Goal: Information Seeking & Learning: Learn about a topic

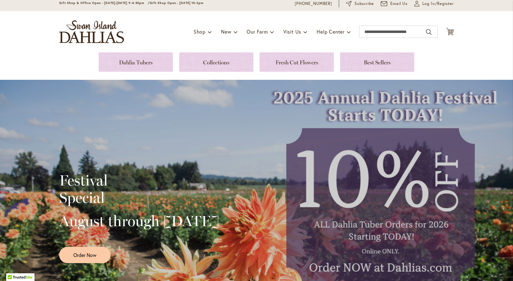
scroll to position [12, 0]
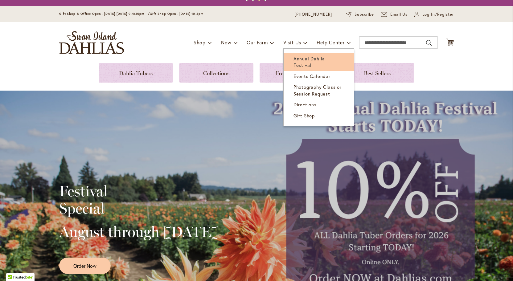
click at [302, 59] on span "Annual Dahlia Festival" at bounding box center [308, 61] width 31 height 13
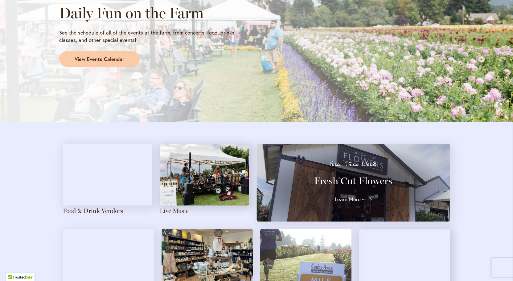
scroll to position [561, 0]
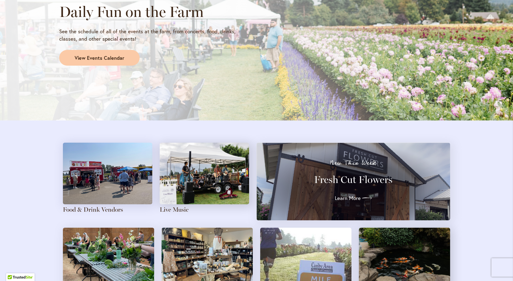
click at [129, 179] on img at bounding box center [107, 174] width 89 height 62
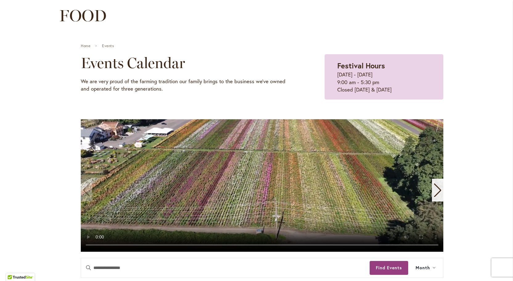
scroll to position [75, 0]
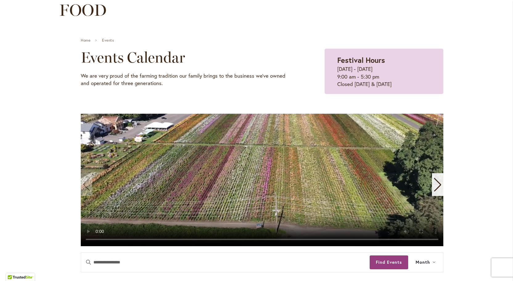
click at [433, 181] on icon "Next slide" at bounding box center [437, 185] width 8 height 14
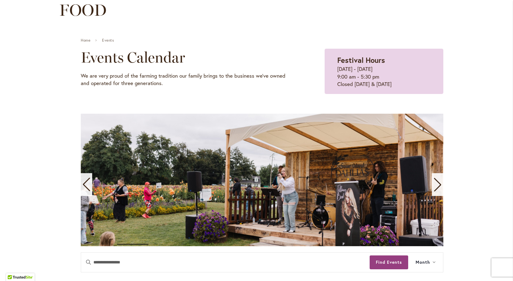
click at [437, 183] on icon "Next slide" at bounding box center [437, 185] width 8 height 14
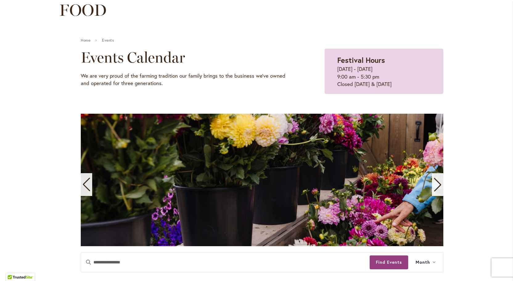
click at [437, 183] on icon "Next slide" at bounding box center [437, 185] width 8 height 14
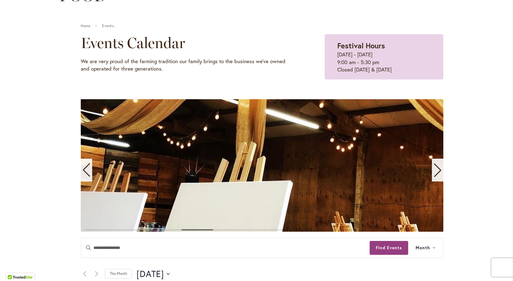
scroll to position [97, 0]
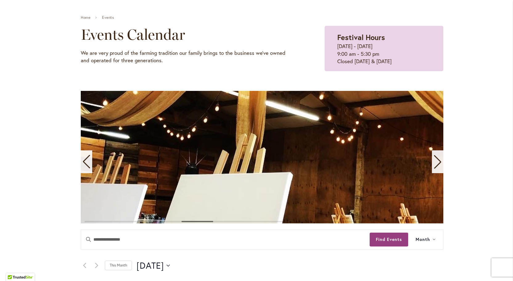
click at [438, 162] on icon "Next slide" at bounding box center [437, 162] width 8 height 14
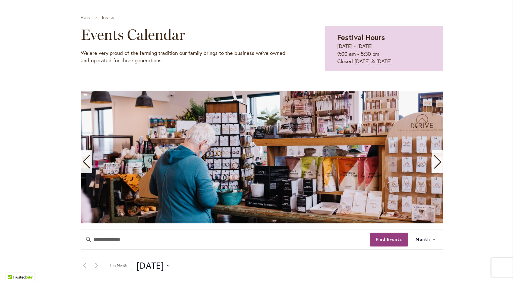
click at [439, 159] on icon "Next slide" at bounding box center [437, 162] width 8 height 14
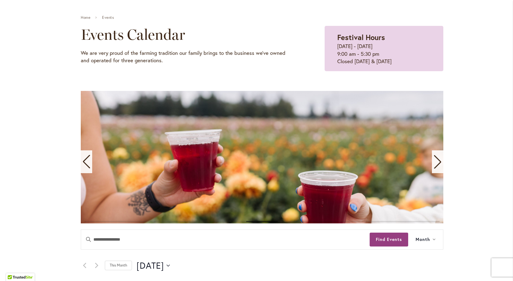
click at [439, 159] on icon "Next slide" at bounding box center [437, 162] width 8 height 14
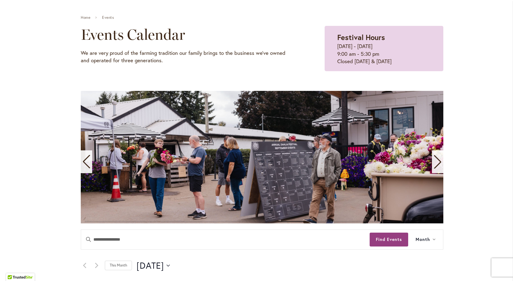
click at [439, 159] on icon "Next slide" at bounding box center [437, 162] width 8 height 14
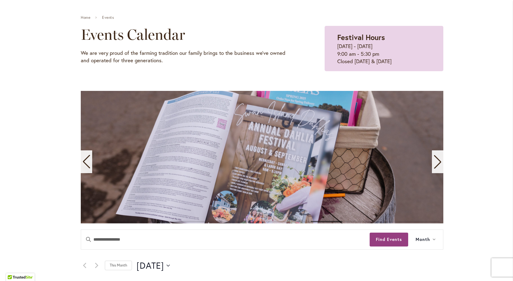
click at [439, 159] on icon "Next slide" at bounding box center [437, 162] width 8 height 14
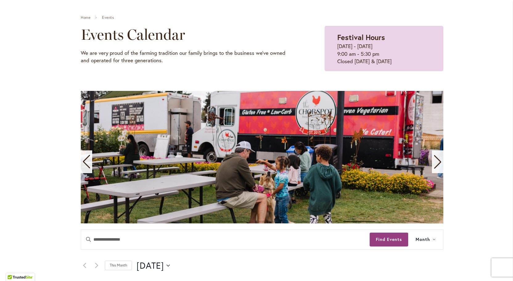
click at [439, 159] on icon "Next slide" at bounding box center [437, 162] width 8 height 14
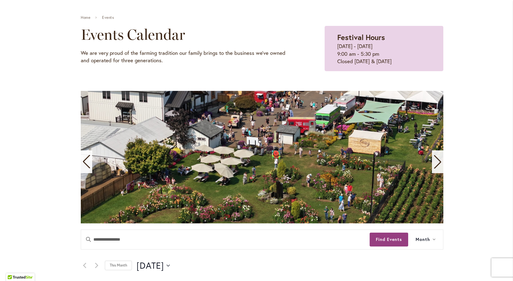
click at [439, 159] on icon "Next slide" at bounding box center [437, 162] width 8 height 14
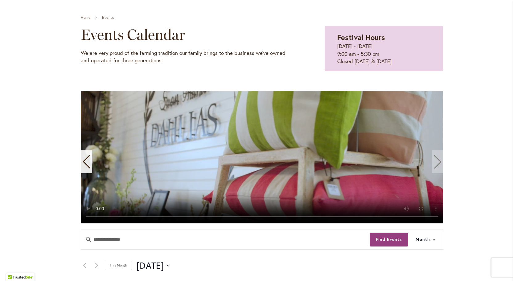
click at [439, 159] on video "11 / 11" at bounding box center [262, 157] width 362 height 132
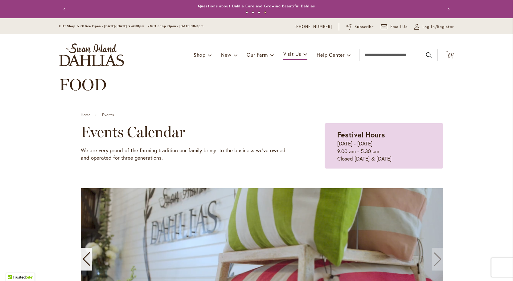
scroll to position [0, 0]
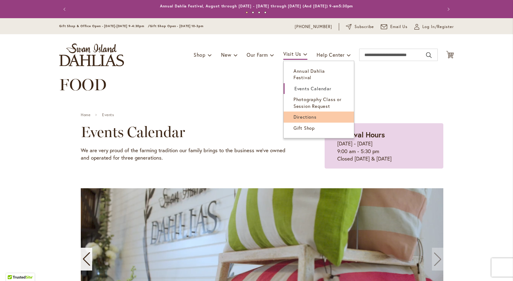
click at [302, 114] on span "Directions" at bounding box center [304, 117] width 23 height 6
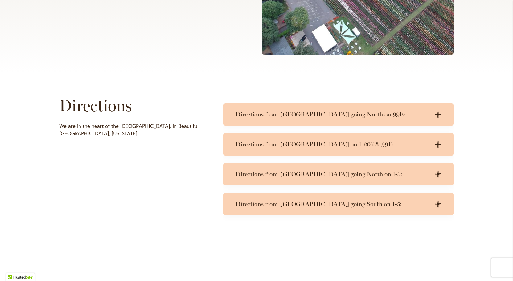
scroll to position [224, 0]
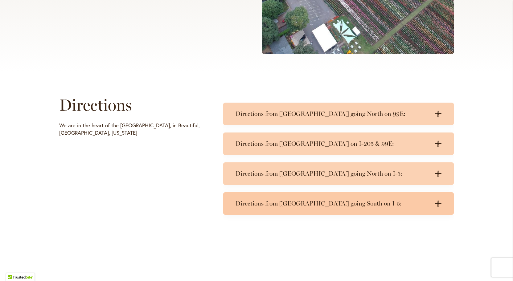
click at [358, 203] on h3 "Directions from Portland going South on I-5:" at bounding box center [331, 204] width 193 height 8
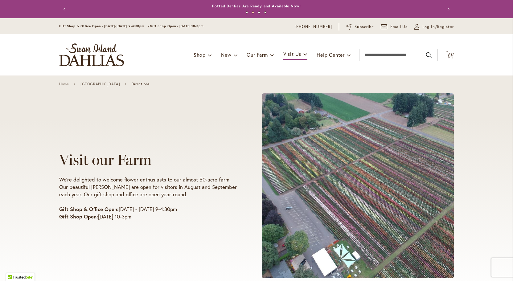
scroll to position [0, 0]
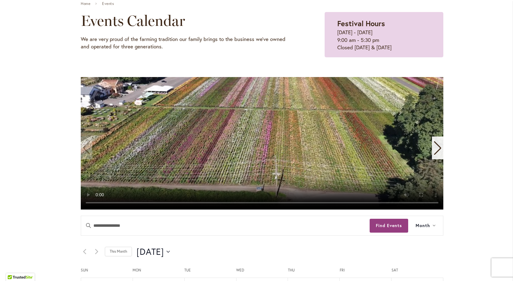
scroll to position [111, 0]
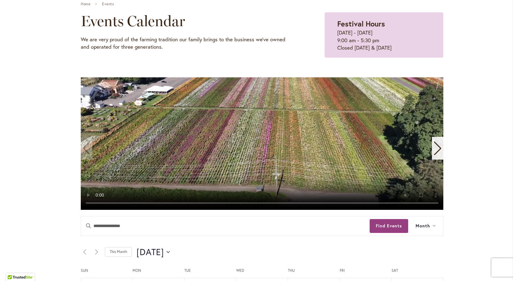
click at [433, 146] on icon "Next slide" at bounding box center [437, 148] width 8 height 14
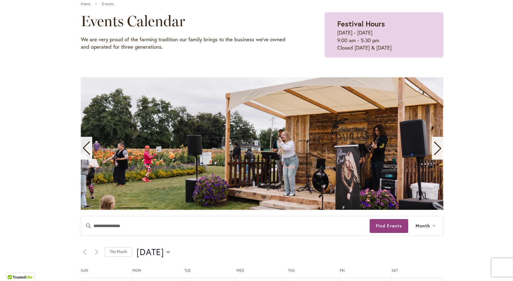
click at [433, 146] on icon "Next slide" at bounding box center [437, 148] width 8 height 14
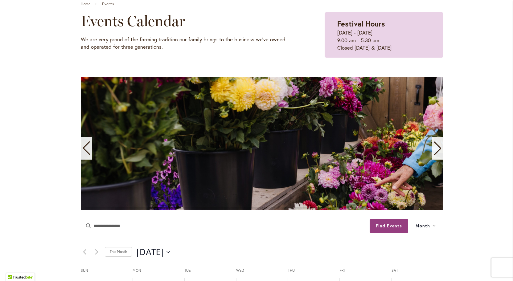
click at [433, 146] on icon "Next slide" at bounding box center [437, 148] width 8 height 14
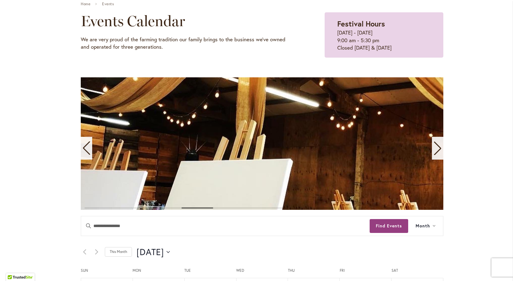
click at [433, 146] on icon "Next slide" at bounding box center [437, 148] width 8 height 14
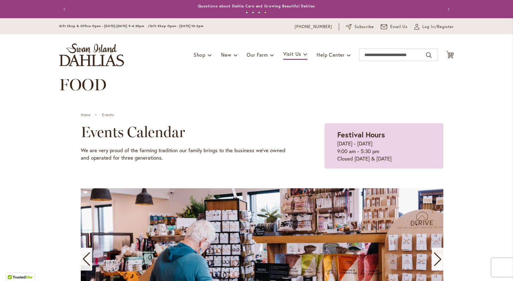
scroll to position [0, 0]
